Goal: Information Seeking & Learning: Learn about a topic

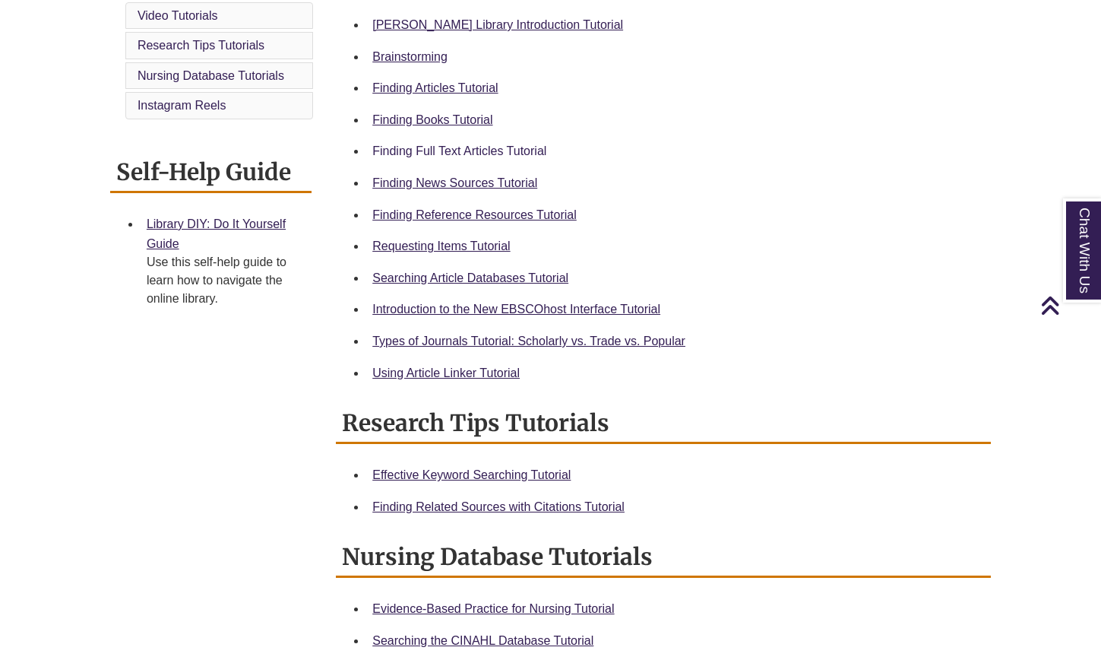
scroll to position [474, 0]
click at [476, 211] on link "Finding Reference Resources Tutorial" at bounding box center [474, 214] width 204 height 13
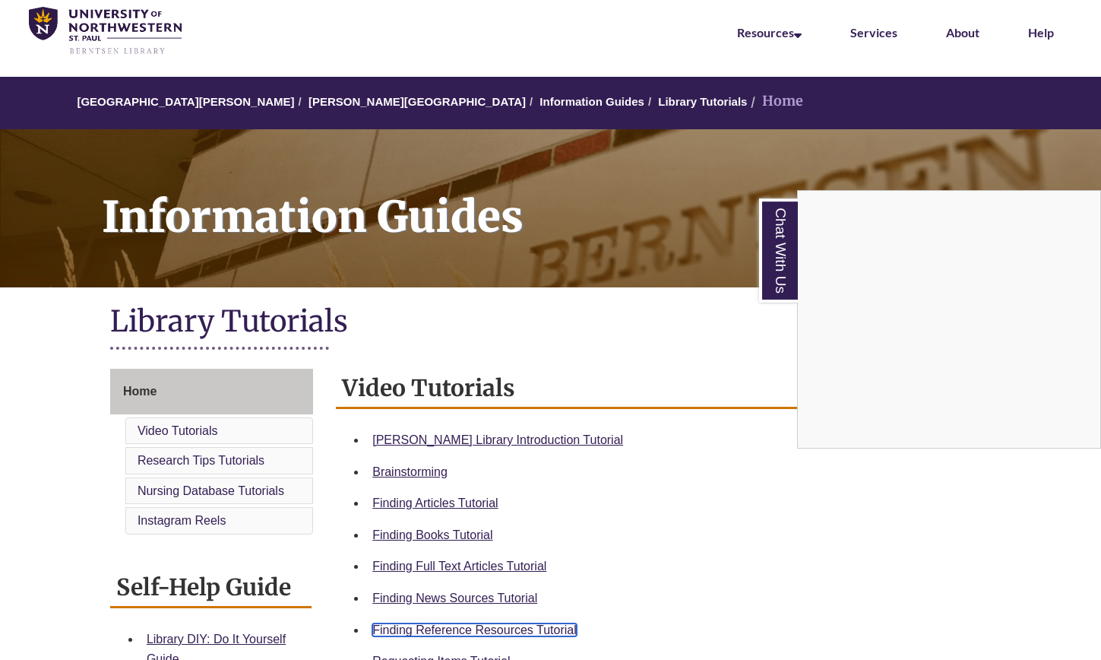
scroll to position [59, 0]
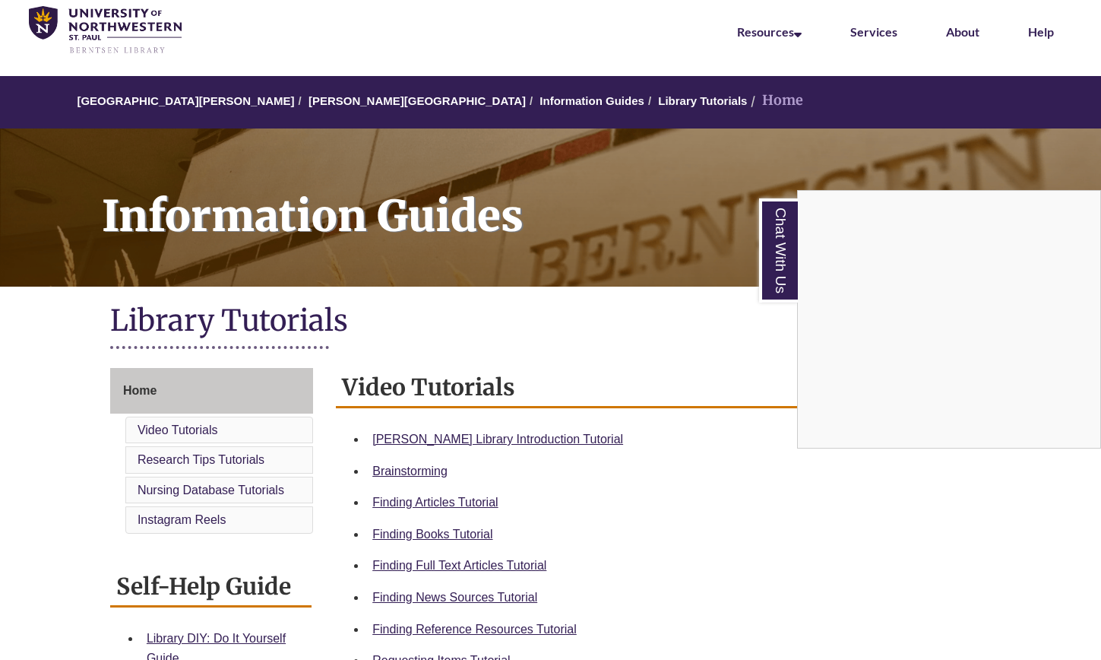
click at [349, 101] on div "Chat With Us" at bounding box center [550, 330] width 1101 height 660
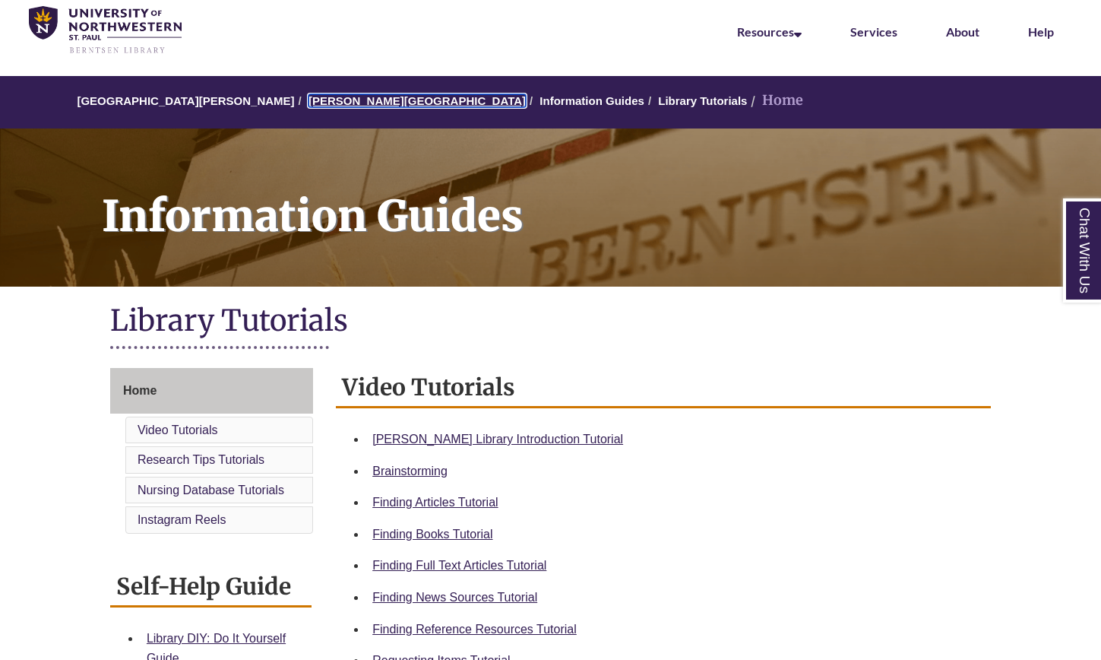
click at [357, 103] on link "[PERSON_NAME][GEOGRAPHIC_DATA]" at bounding box center [417, 100] width 217 height 13
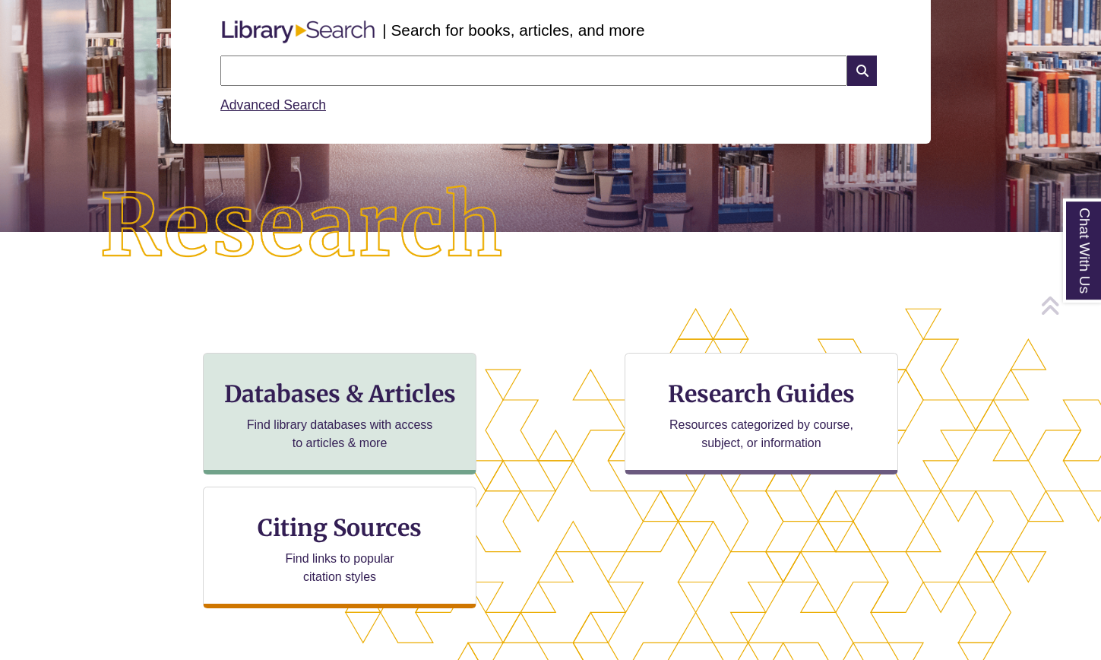
scroll to position [210, 0]
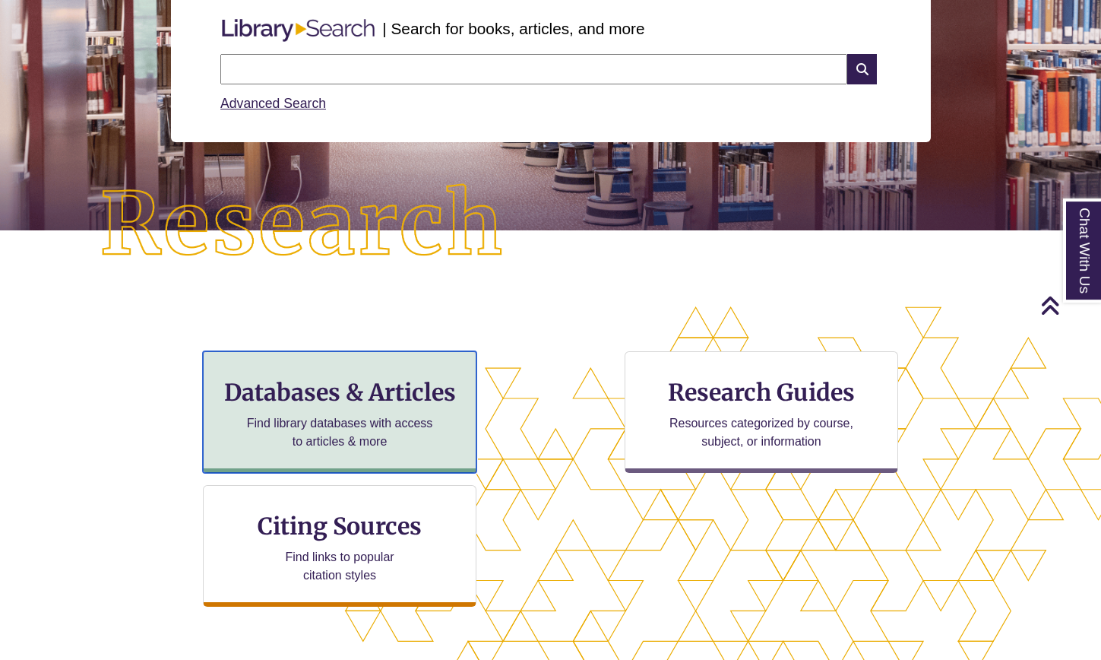
click at [379, 430] on p "Find library databases with access to articles & more" at bounding box center [340, 432] width 198 height 36
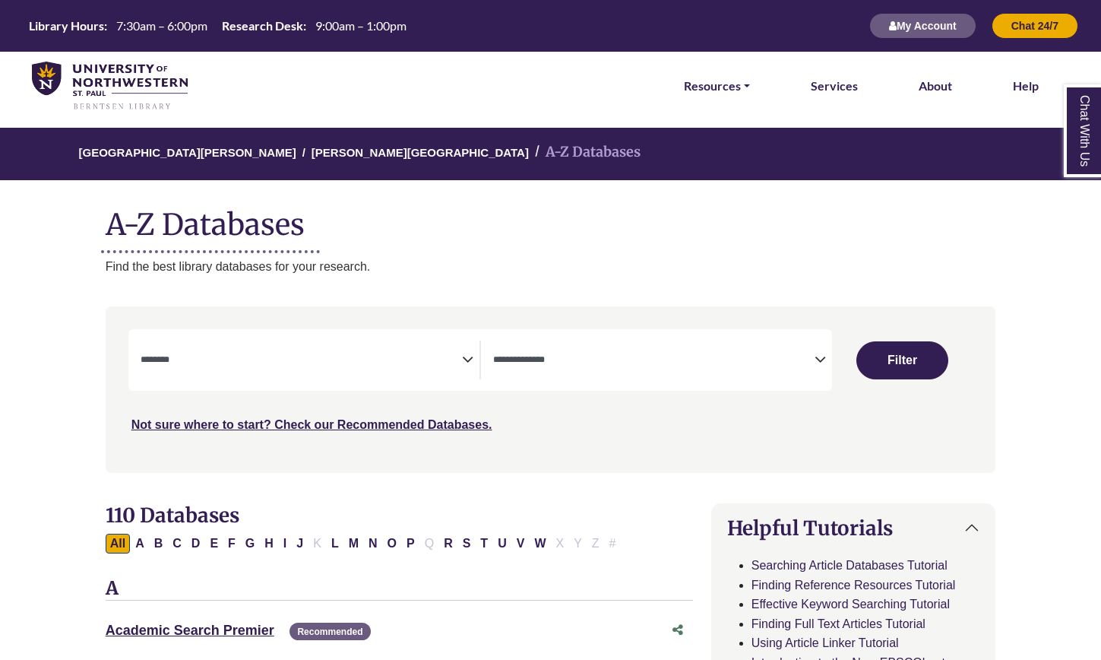
select select "Database Subject Filter"
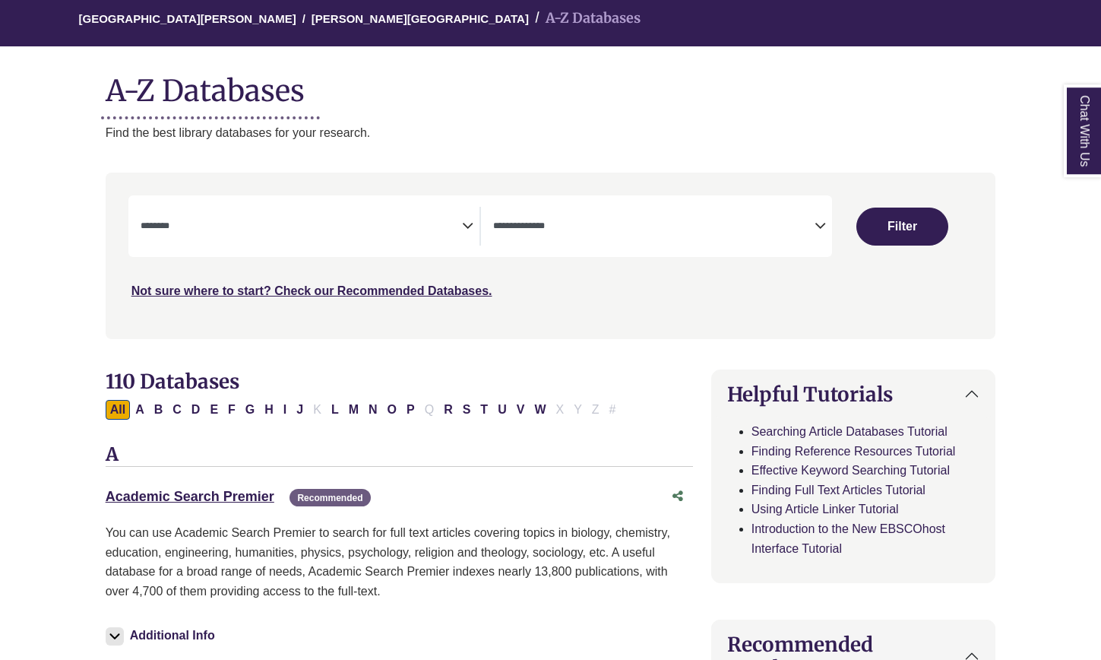
scroll to position [135, 0]
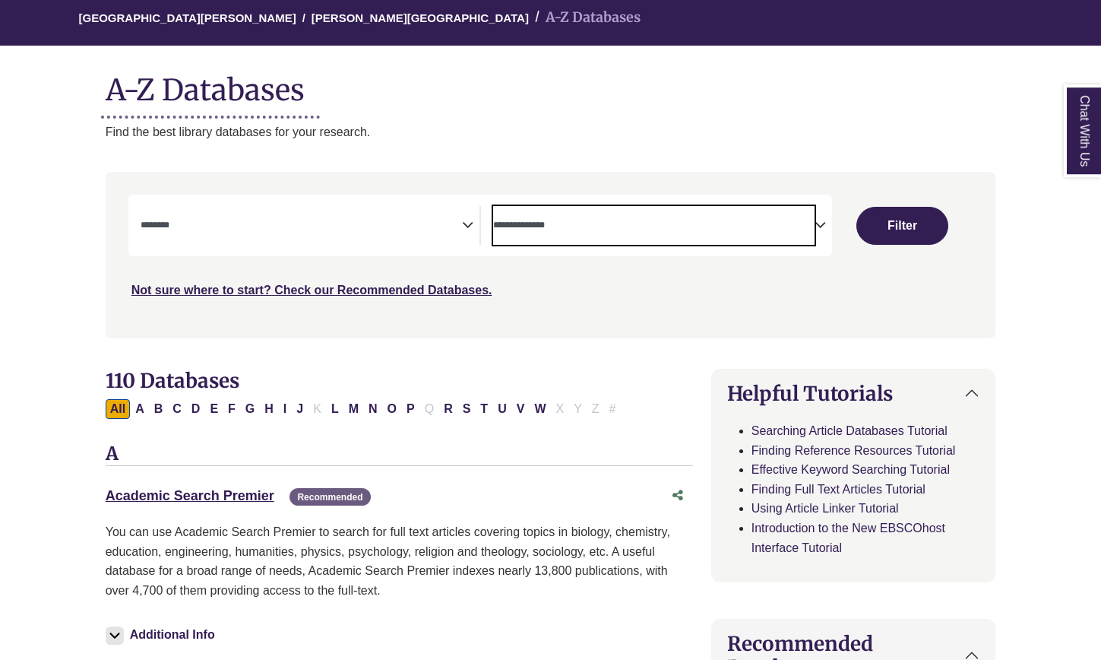
click at [605, 213] on span "Search filters" at bounding box center [654, 225] width 322 height 39
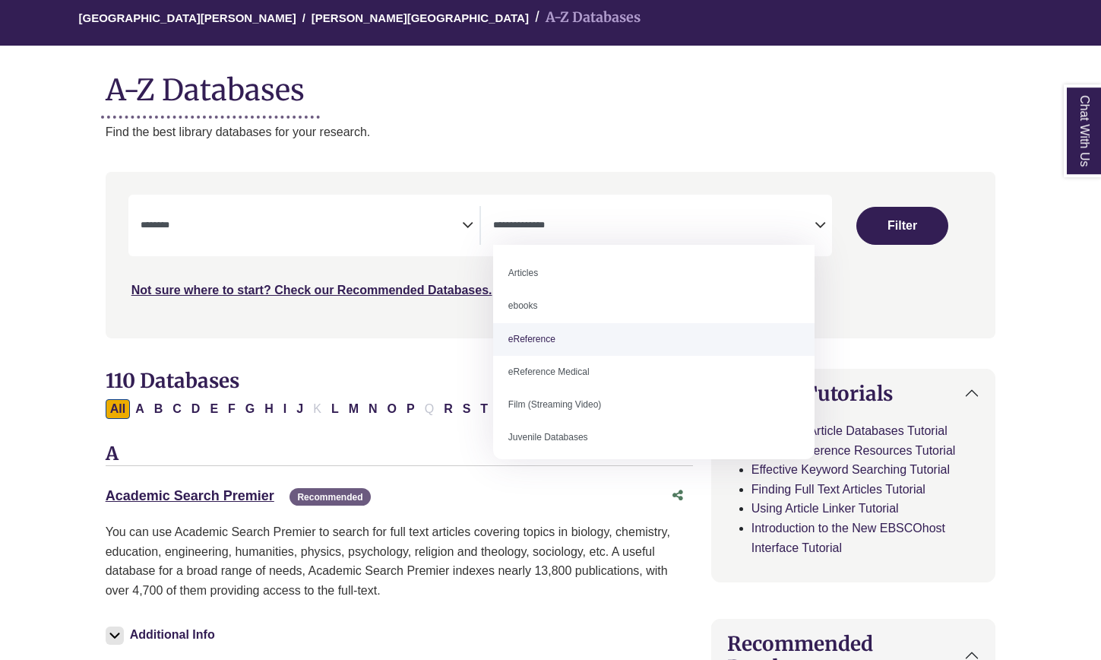
select select "*****"
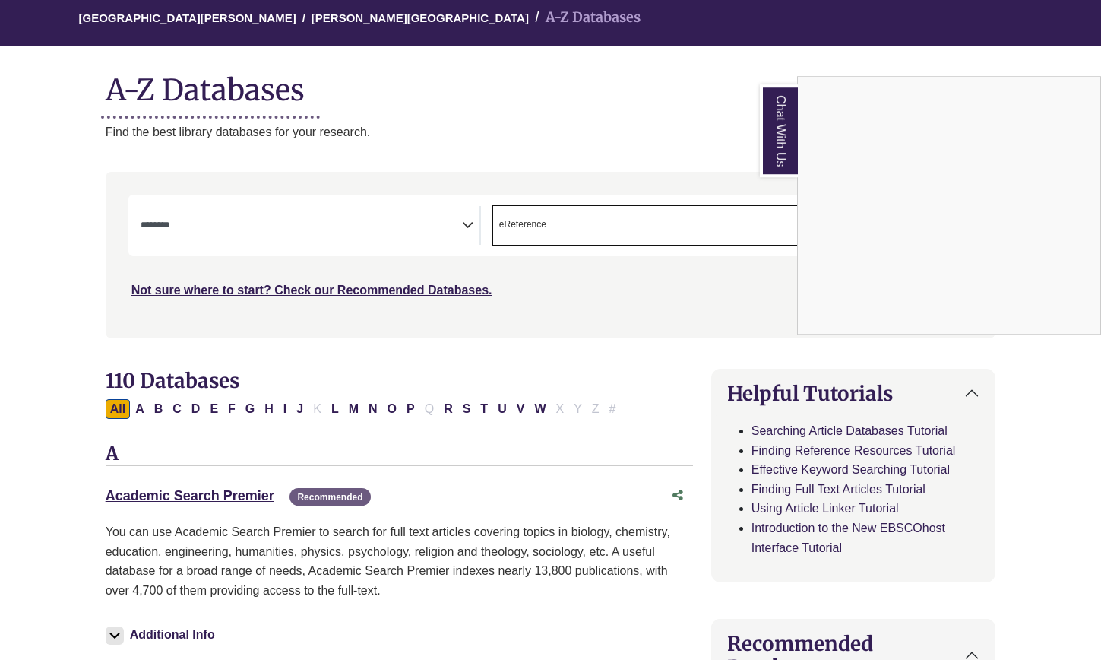
scroll to position [35, 0]
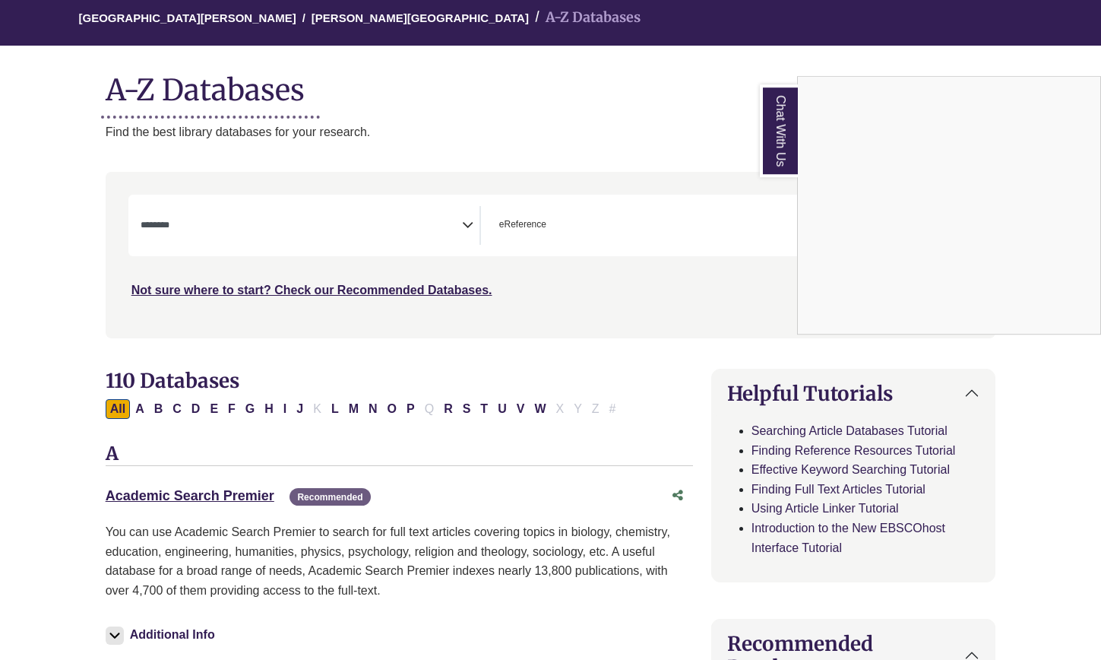
click at [438, 233] on div "Chat With Us" at bounding box center [550, 330] width 1101 height 660
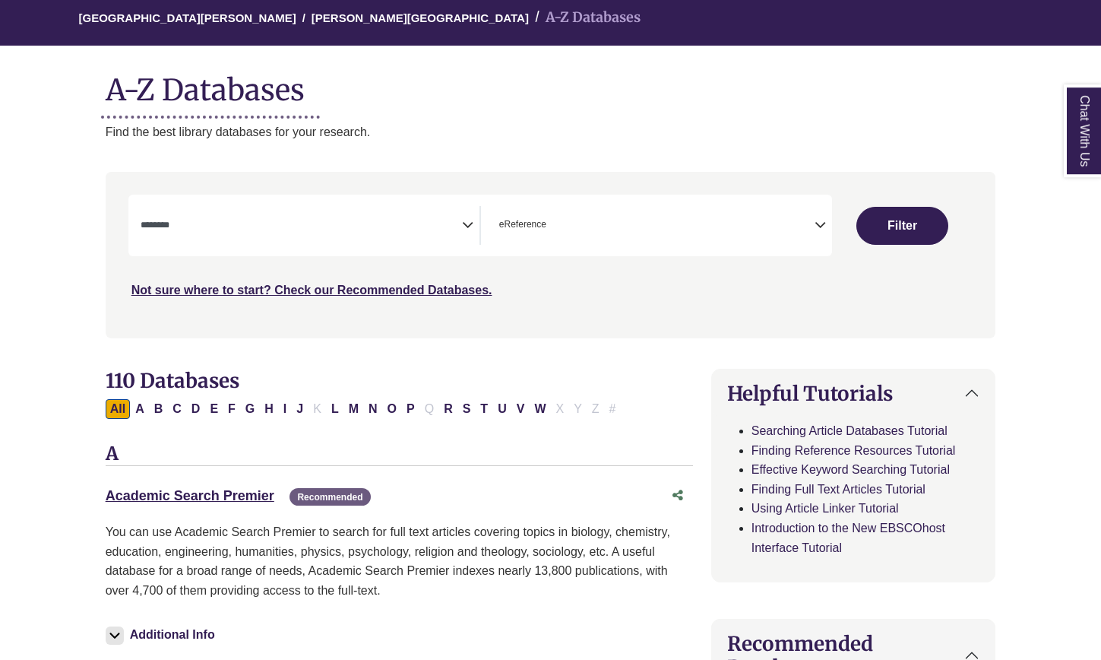
click at [473, 223] on icon "Search filters" at bounding box center [467, 222] width 11 height 23
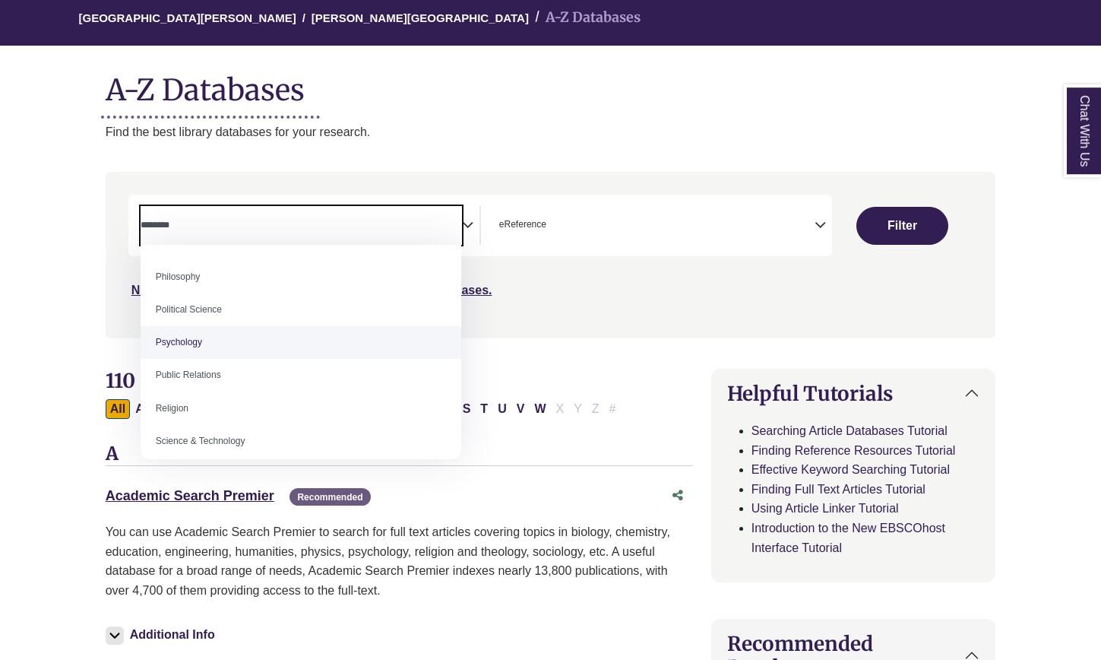
scroll to position [1146, 0]
select select "*****"
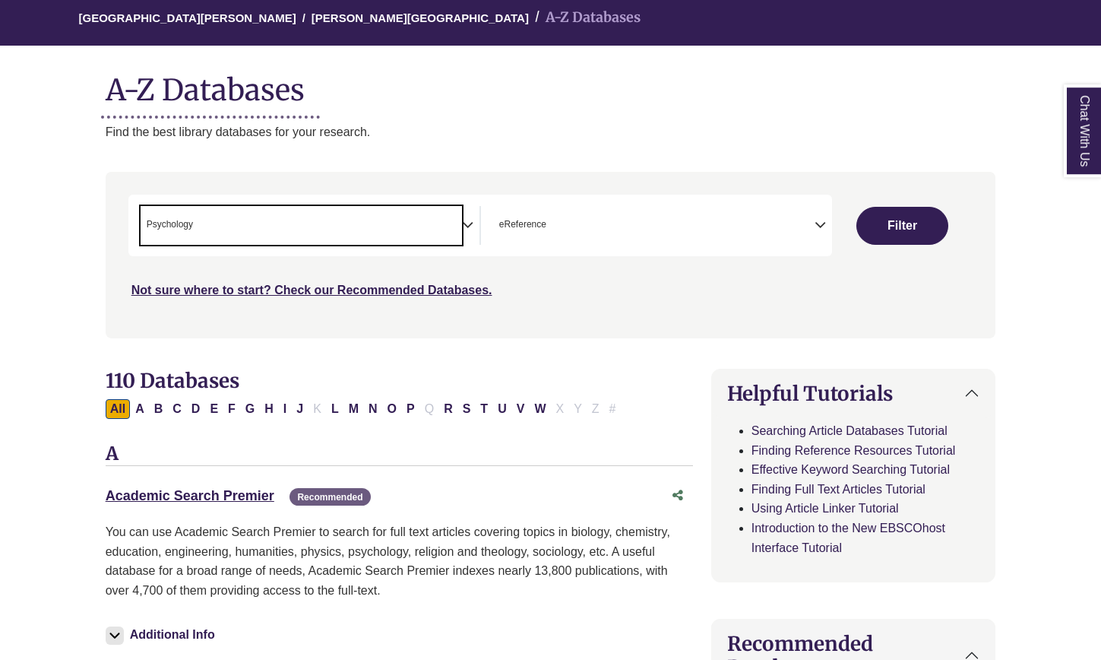
scroll to position [647, 0]
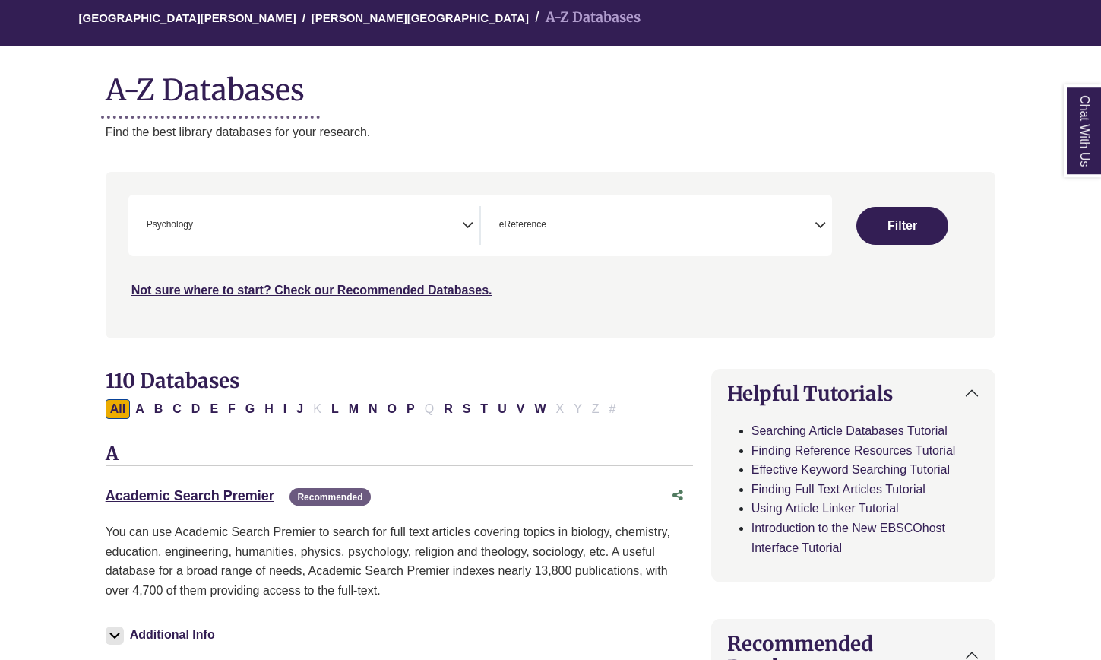
click at [405, 334] on nav "**********" at bounding box center [551, 255] width 891 height 166
click at [918, 227] on button "Filter" at bounding box center [903, 226] width 92 height 38
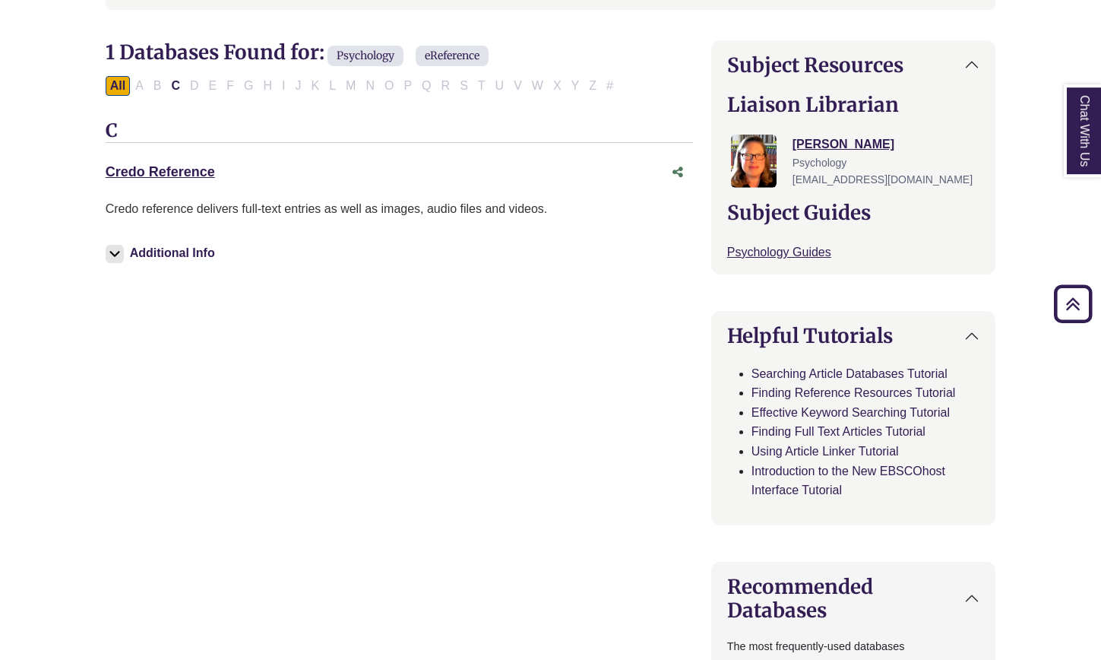
scroll to position [464, 0]
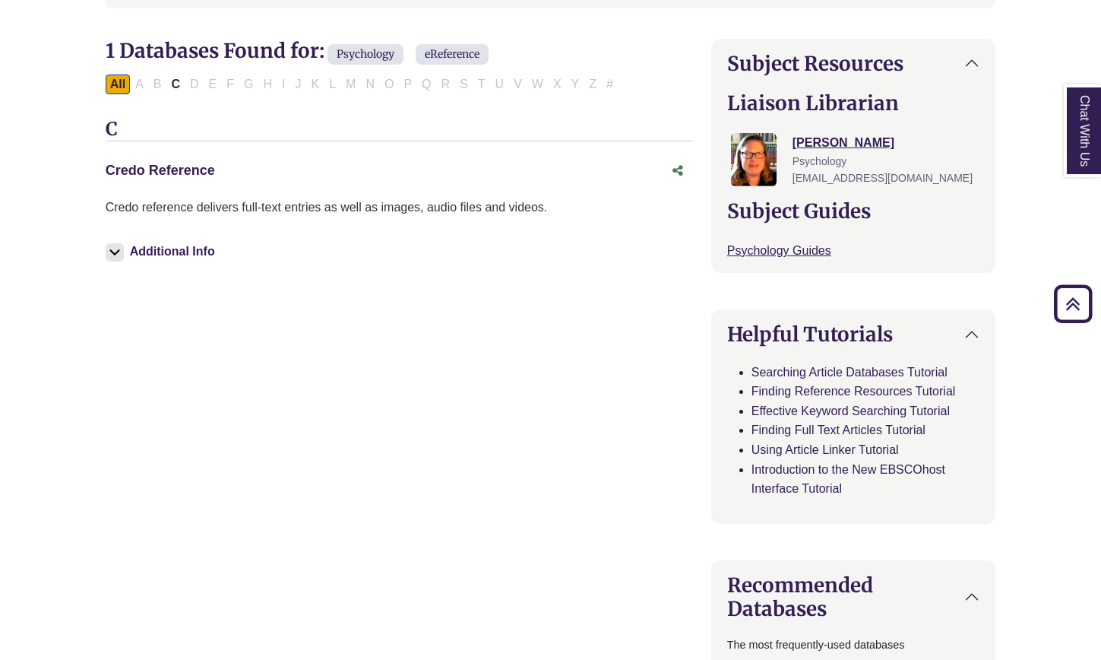
click at [191, 172] on link "Credo Reference This link opens in a new window" at bounding box center [160, 170] width 109 height 15
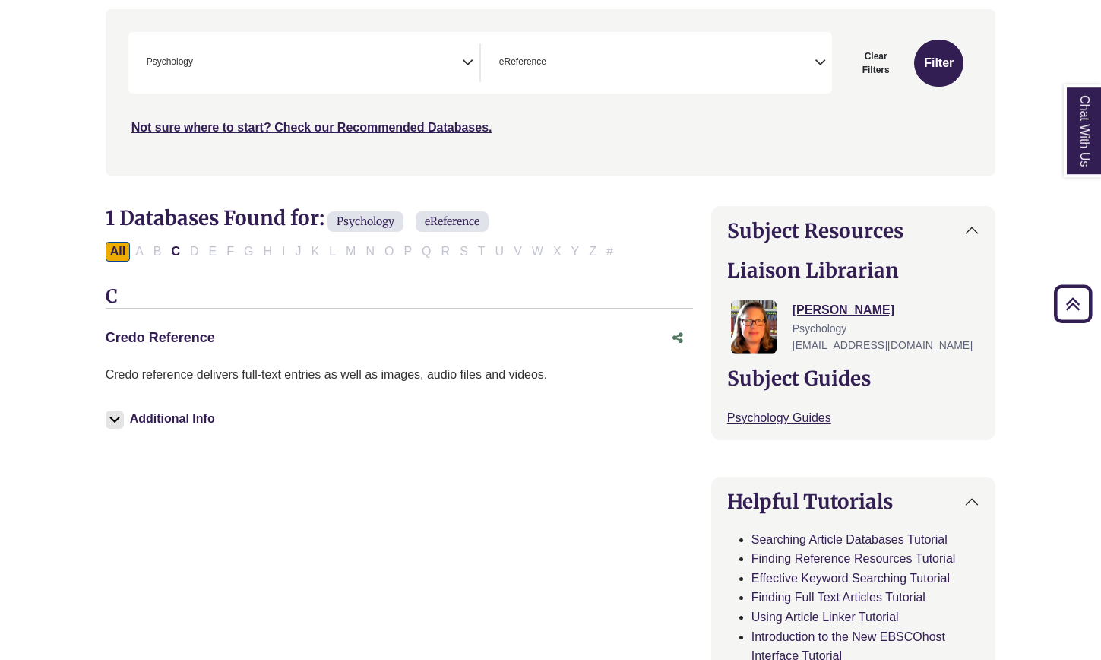
scroll to position [0, 0]
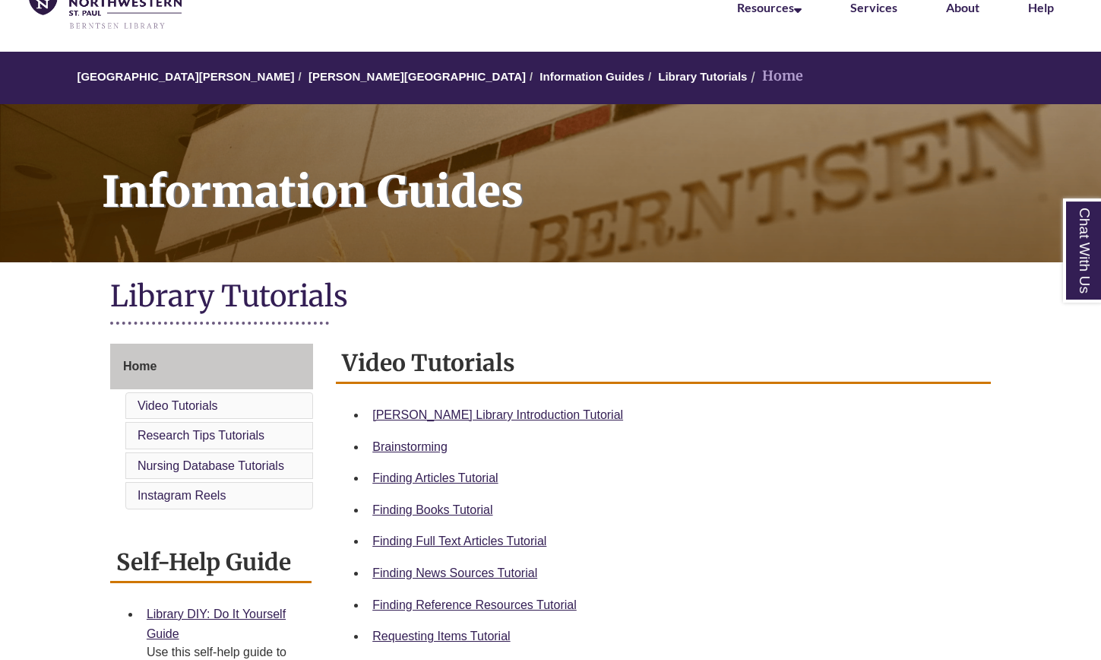
scroll to position [84, 0]
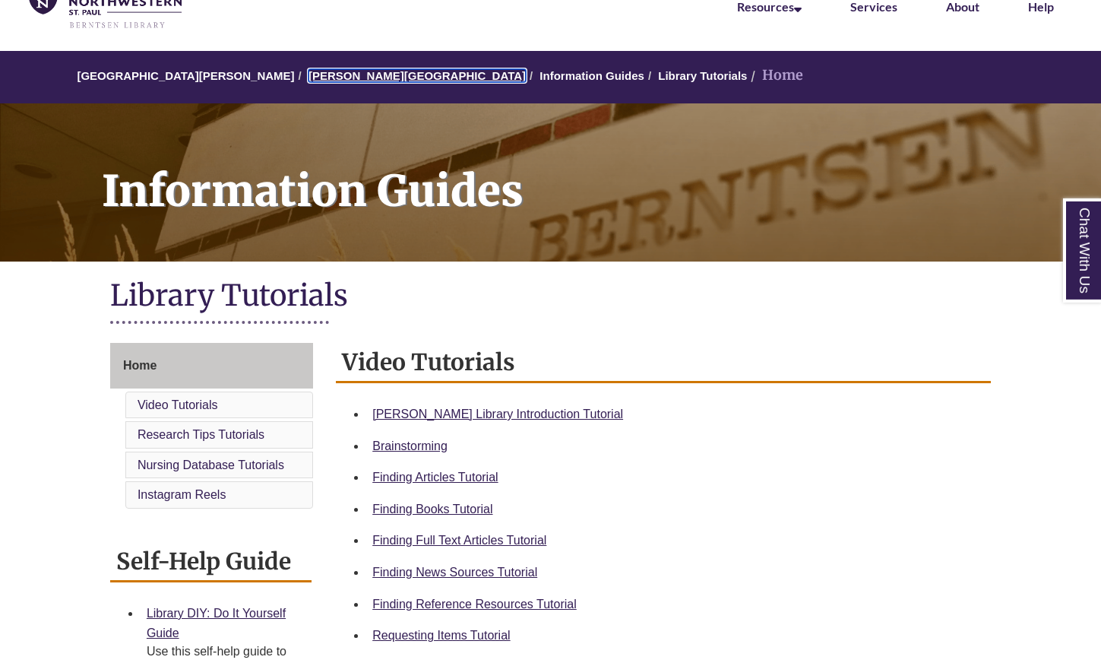
click at [322, 79] on link "[PERSON_NAME][GEOGRAPHIC_DATA]" at bounding box center [417, 75] width 217 height 13
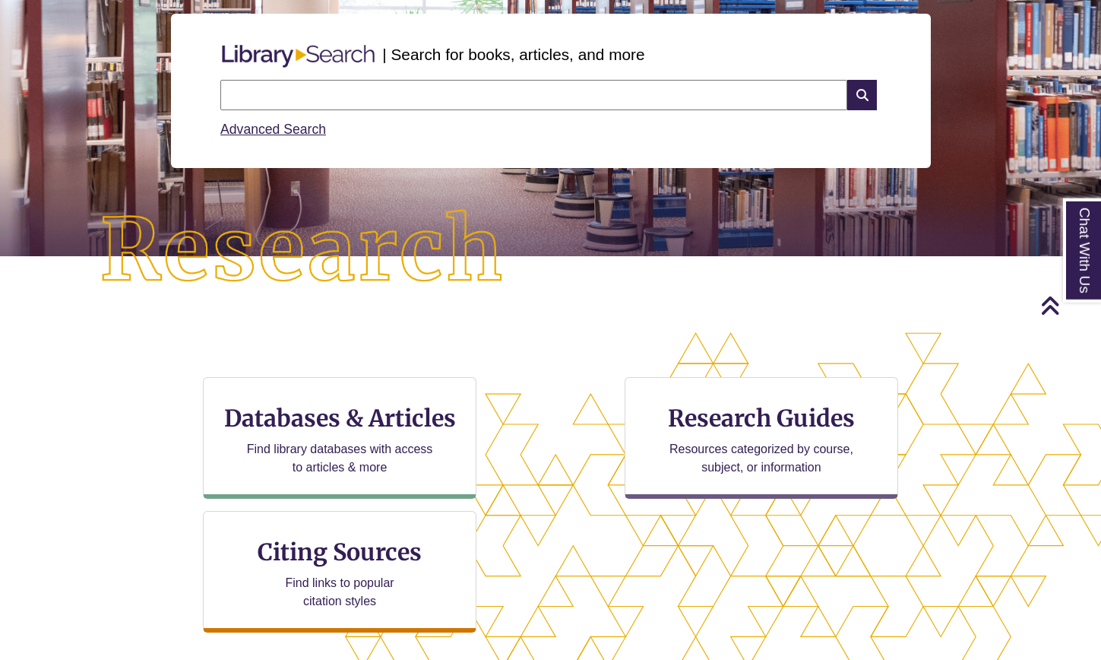
scroll to position [184, 0]
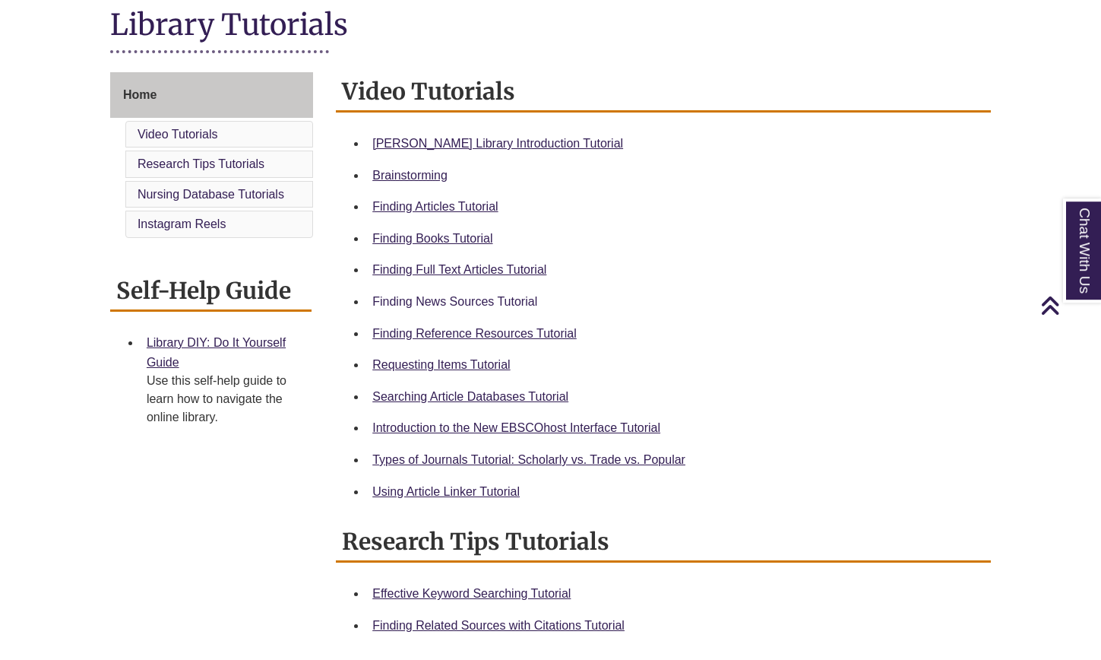
scroll to position [354, 0]
click at [447, 302] on link "Finding News Sources Tutorial" at bounding box center [454, 302] width 165 height 13
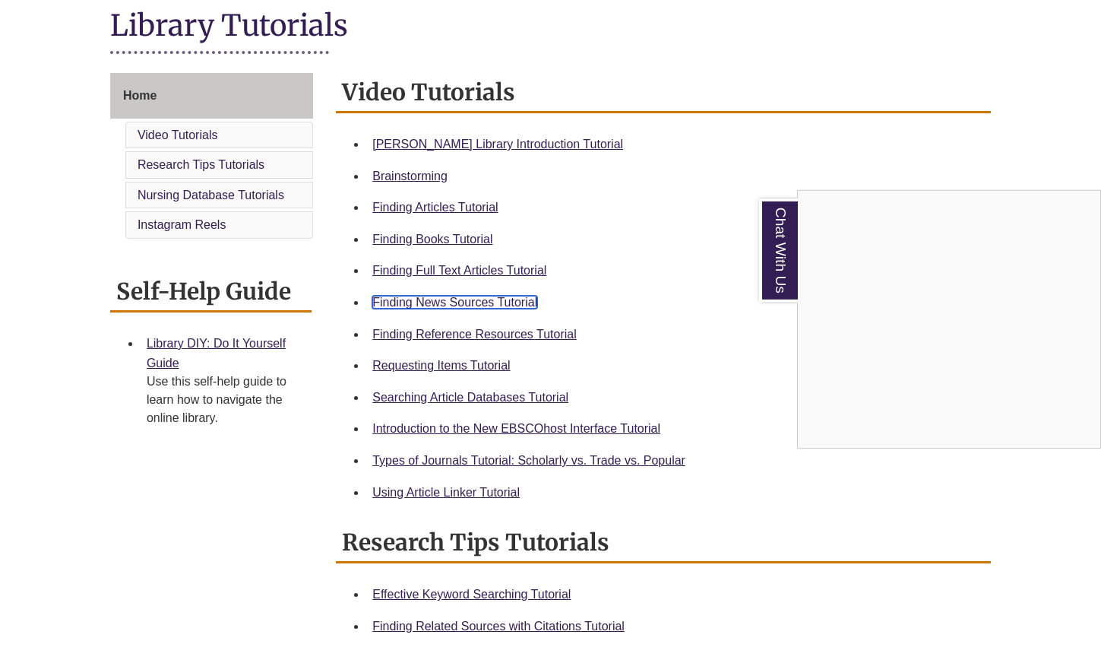
scroll to position [0, 0]
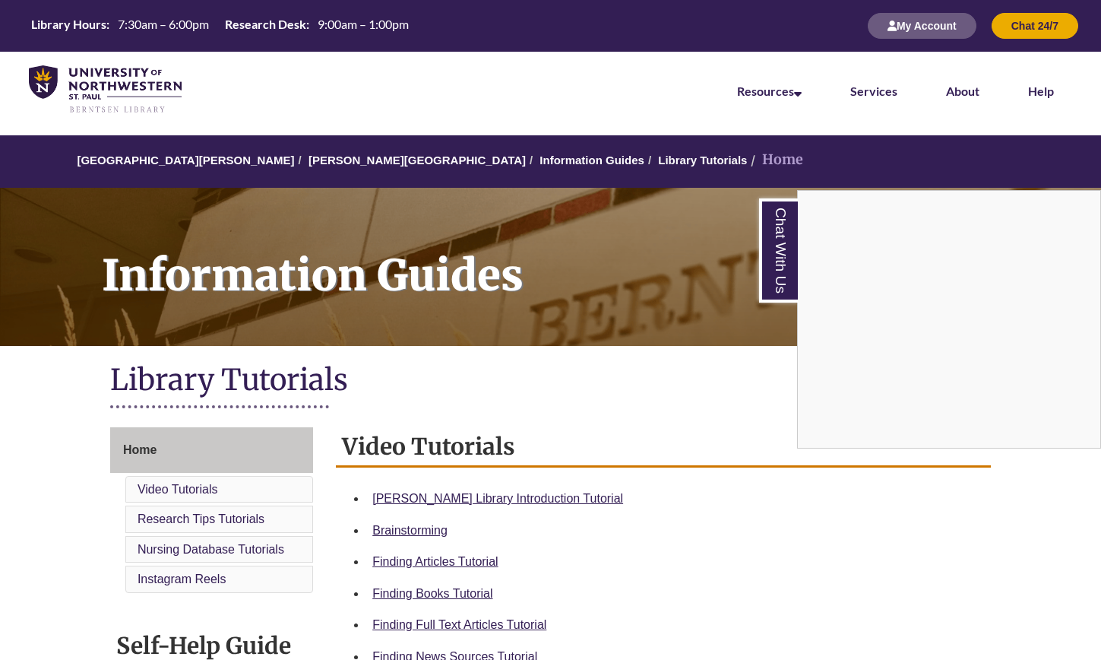
click at [322, 163] on div "Chat With Us" at bounding box center [550, 330] width 1101 height 660
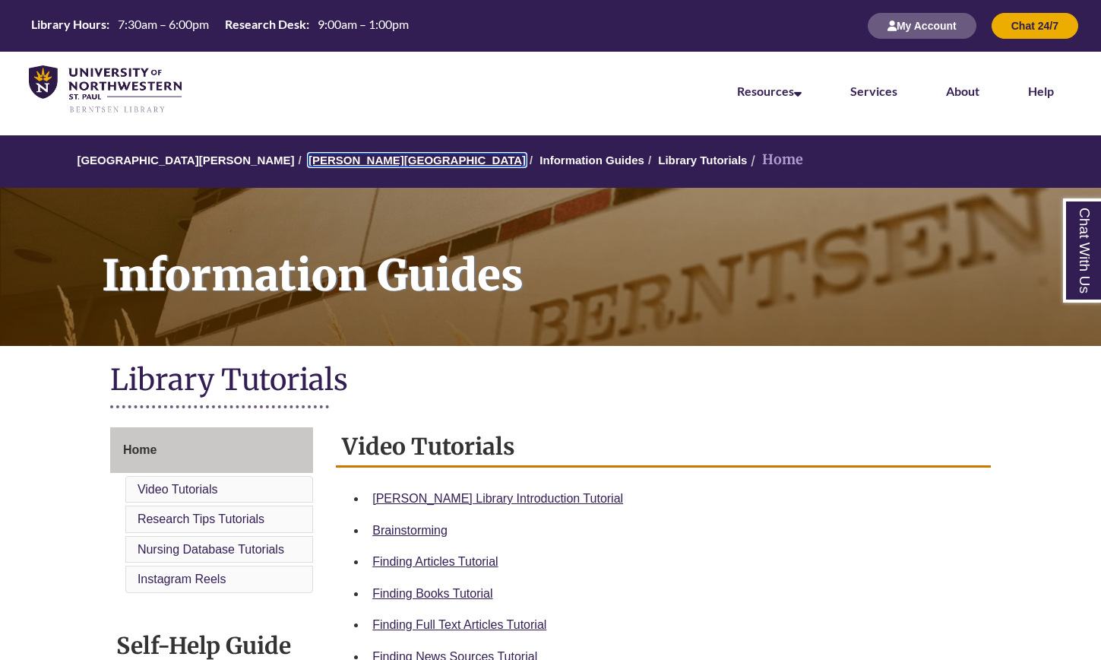
click at [348, 157] on link "[PERSON_NAME][GEOGRAPHIC_DATA]" at bounding box center [417, 160] width 217 height 13
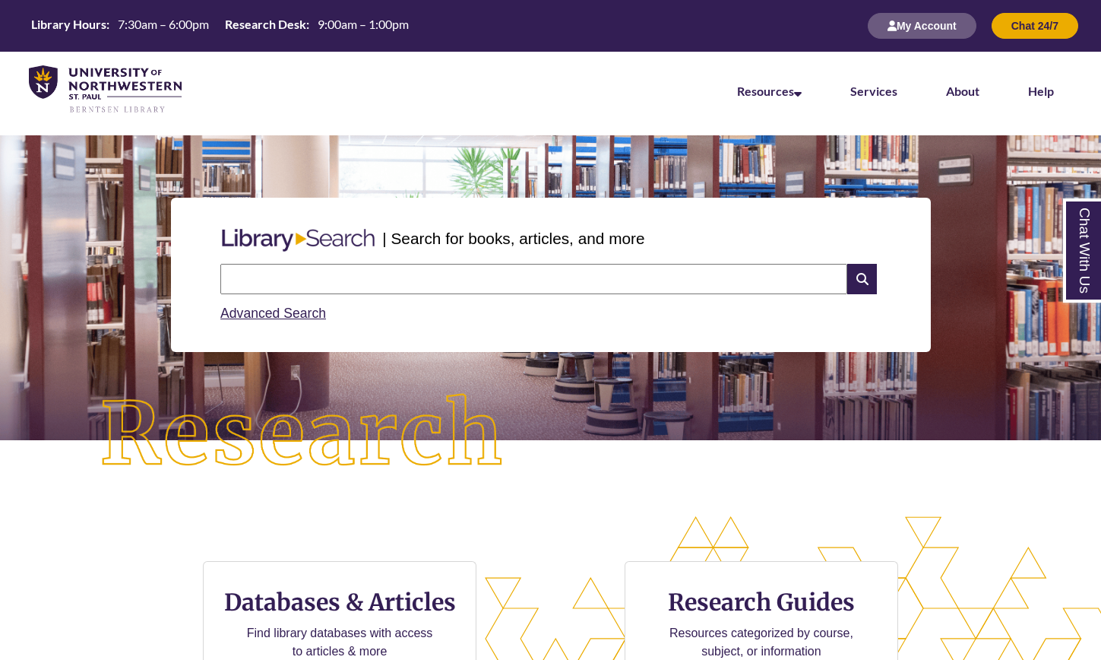
click at [357, 278] on input "text" at bounding box center [533, 279] width 627 height 30
type input "**********"
click at [861, 283] on icon at bounding box center [862, 279] width 29 height 30
